Goal: Information Seeking & Learning: Find contact information

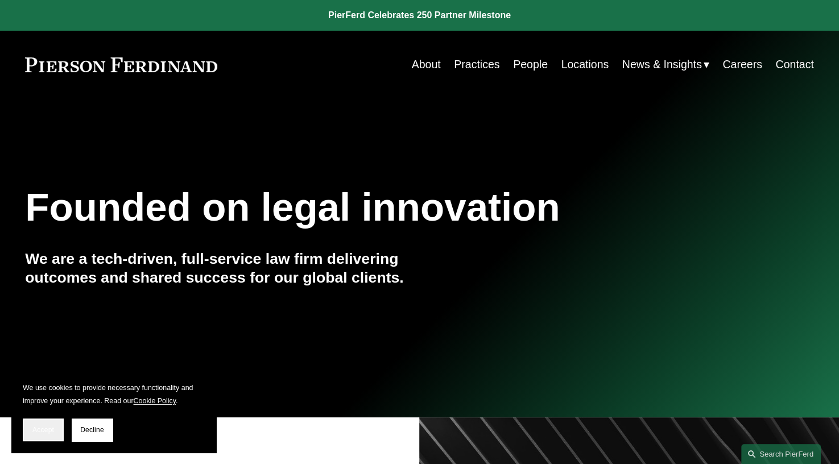
click at [47, 430] on span "Accept" at bounding box center [43, 430] width 22 height 8
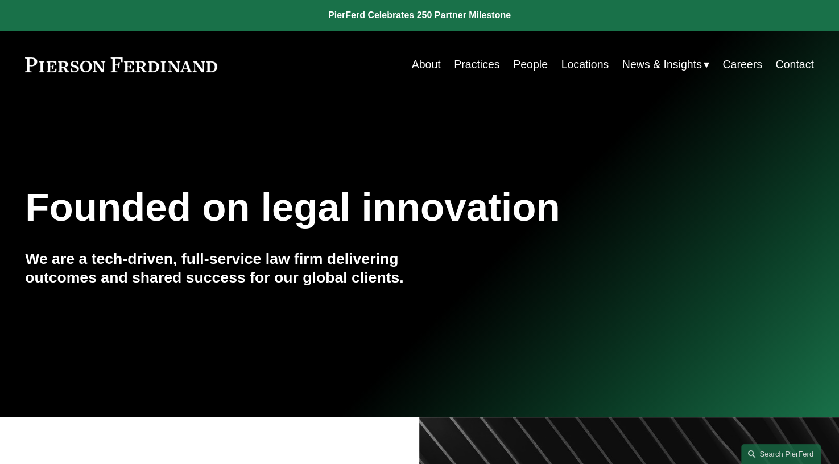
click at [427, 67] on link "About" at bounding box center [426, 64] width 29 height 22
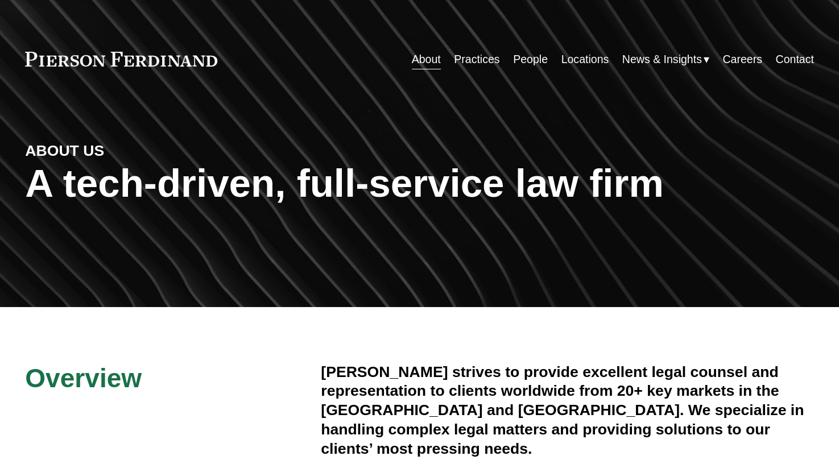
click at [430, 63] on link "About" at bounding box center [426, 59] width 29 height 22
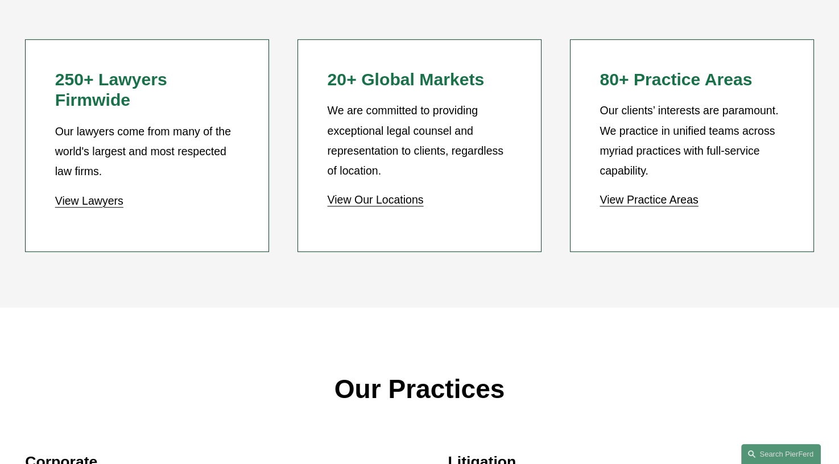
scroll to position [1081, 0]
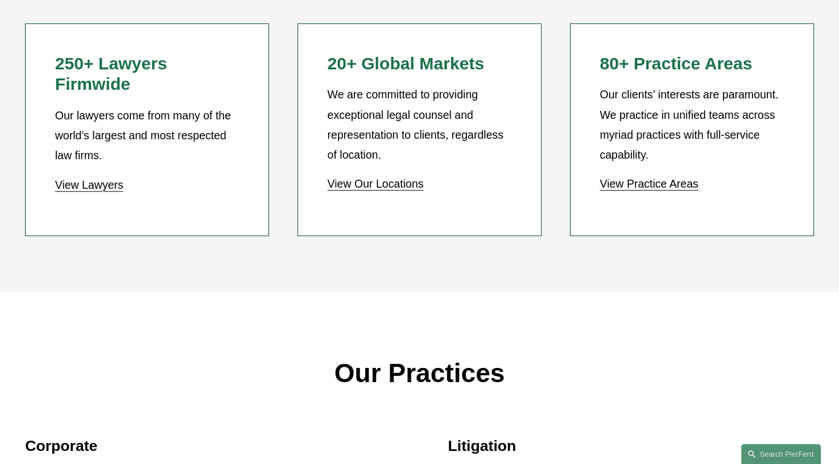
click at [90, 179] on link "View Lawyers" at bounding box center [89, 185] width 68 height 13
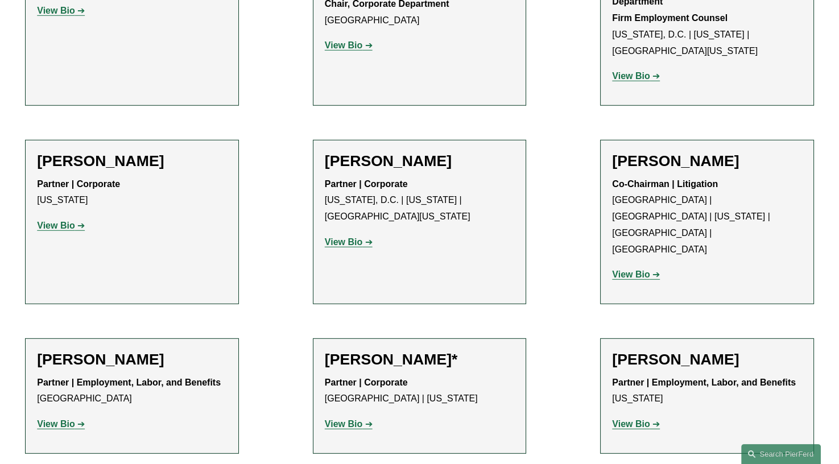
scroll to position [4608, 0]
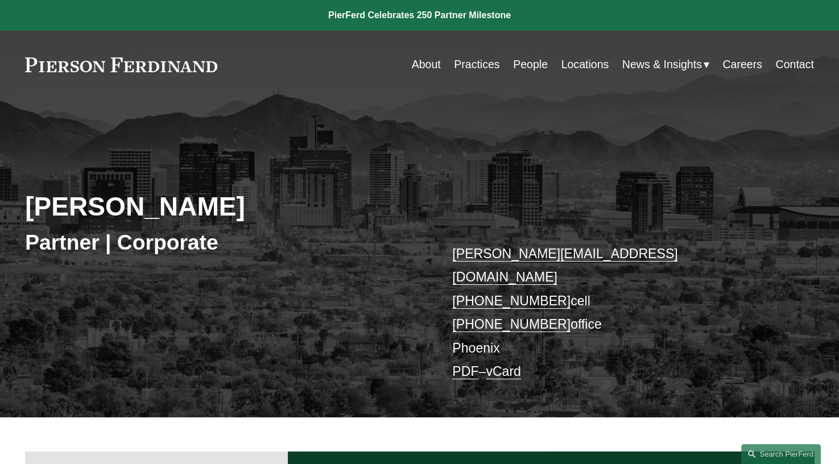
click at [467, 364] on link "PDF" at bounding box center [465, 371] width 26 height 15
